Goal: Transaction & Acquisition: Purchase product/service

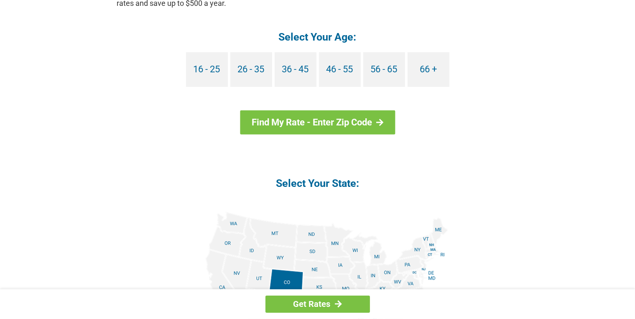
scroll to position [791, 0]
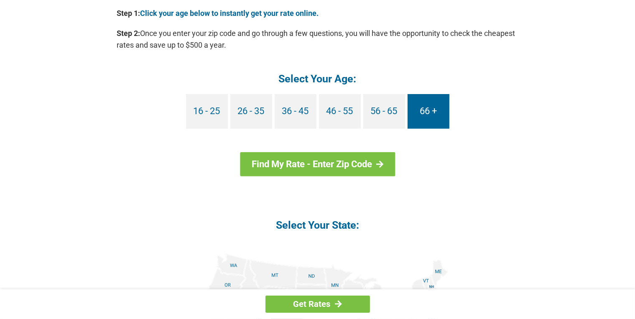
click at [433, 108] on link "66 +" at bounding box center [428, 111] width 42 height 35
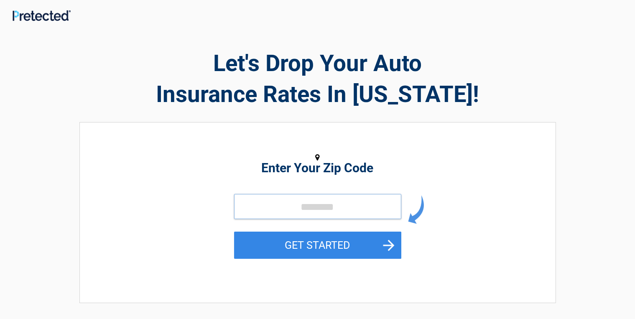
drag, startPoint x: 303, startPoint y: 205, endPoint x: 305, endPoint y: 217, distance: 12.4
click at [306, 216] on input "tel" at bounding box center [317, 206] width 167 height 25
type input "*****"
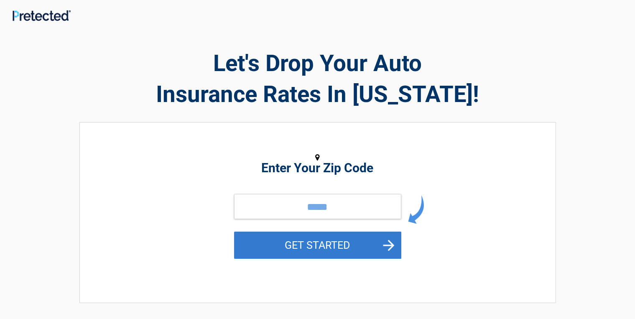
click at [319, 246] on button "GET STARTED" at bounding box center [317, 244] width 167 height 27
